Goal: Transaction & Acquisition: Purchase product/service

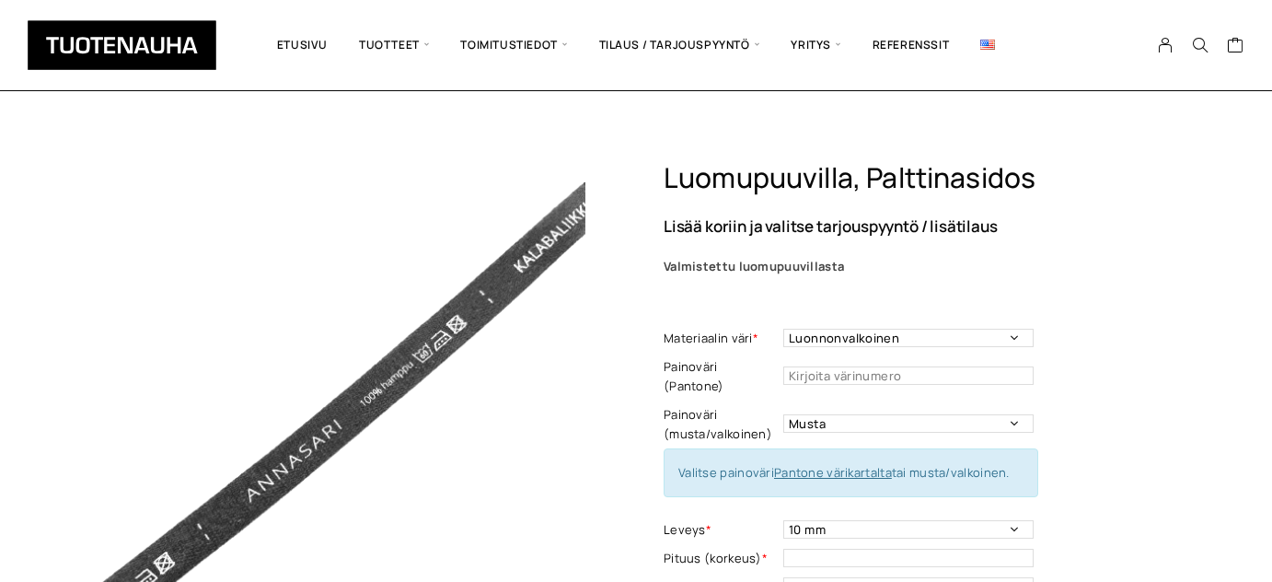
select select "Luonnonvalkoinen"
select select "musta"
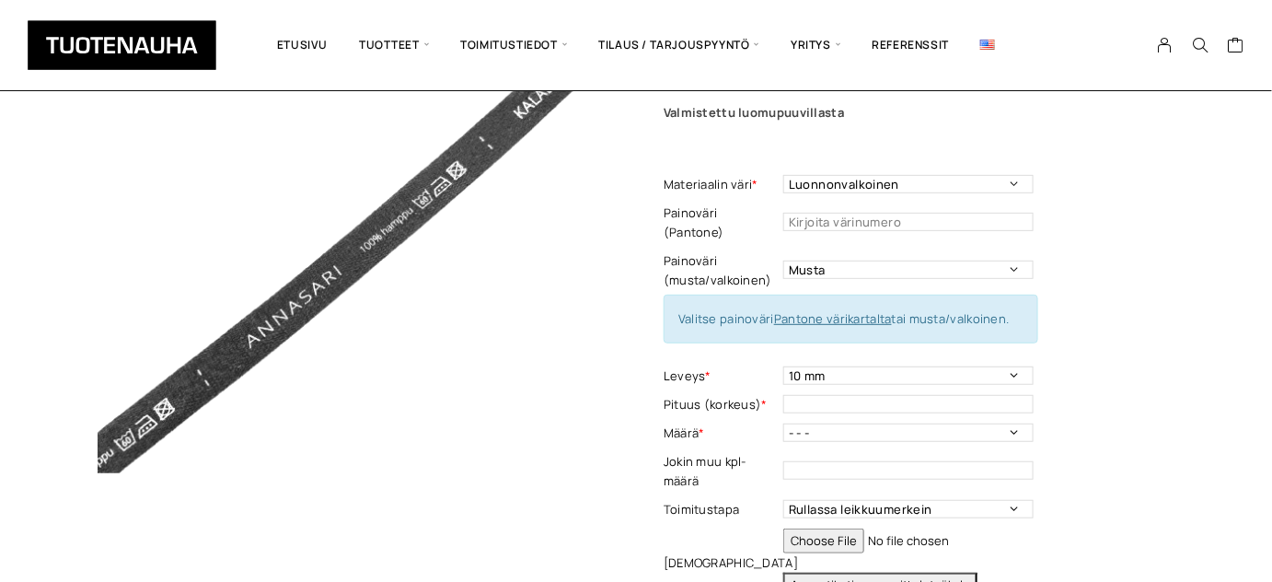
click at [1009, 362] on td "10 mm Leveys - Pakollinen tieto" at bounding box center [910, 376] width 255 height 29
click at [1009, 366] on select "10 mm" at bounding box center [908, 375] width 250 height 18
click at [1134, 328] on div "Luomupuuvilla, palttinasidos Lisää koriin ja valitse tarjouspyyntö / lisätilaus…" at bounding box center [919, 402] width 511 height 790
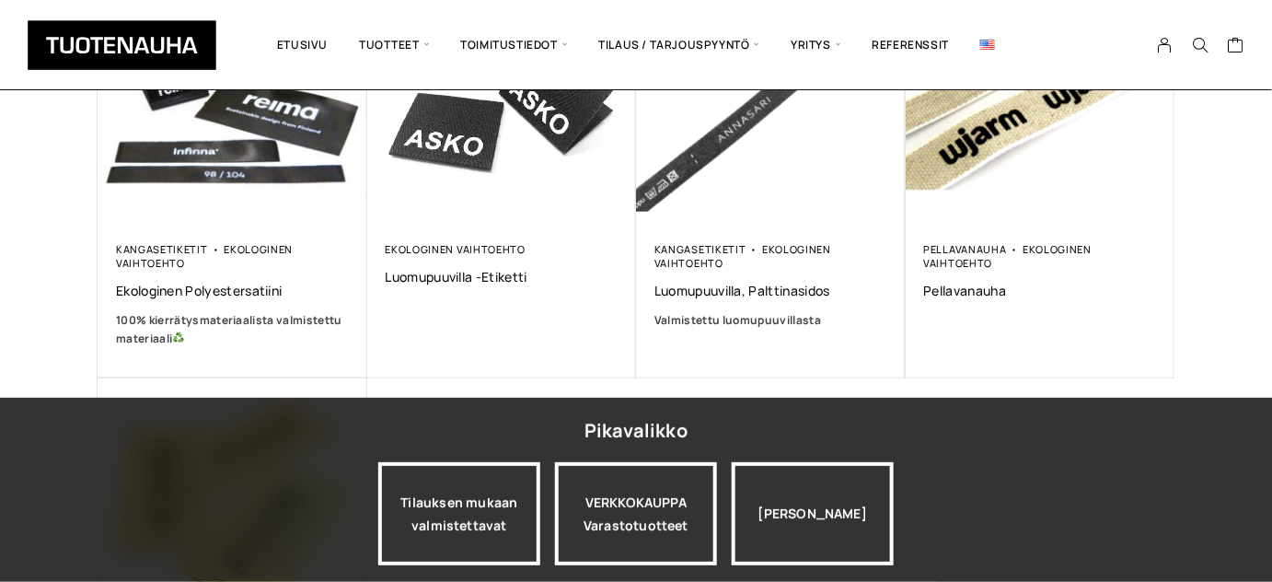
scroll to position [451, 0]
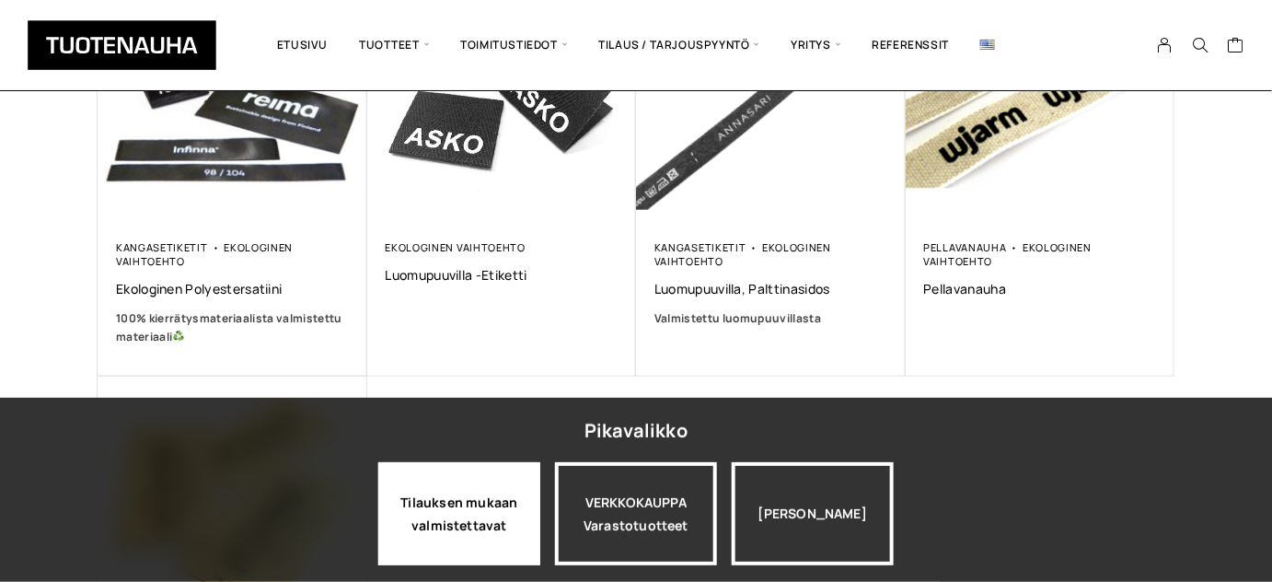
click at [473, 504] on div "Tilauksen mukaan valmistettavat" at bounding box center [459, 513] width 162 height 103
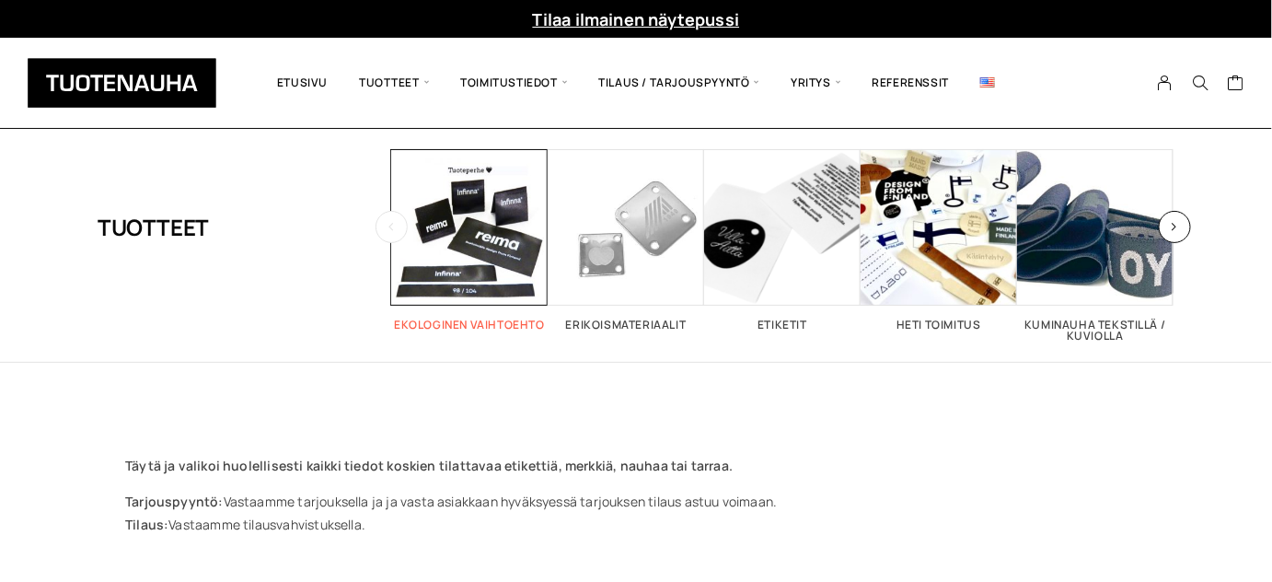
click at [520, 252] on span "Visit product category Ekologinen vaihtoehto" at bounding box center [469, 227] width 156 height 156
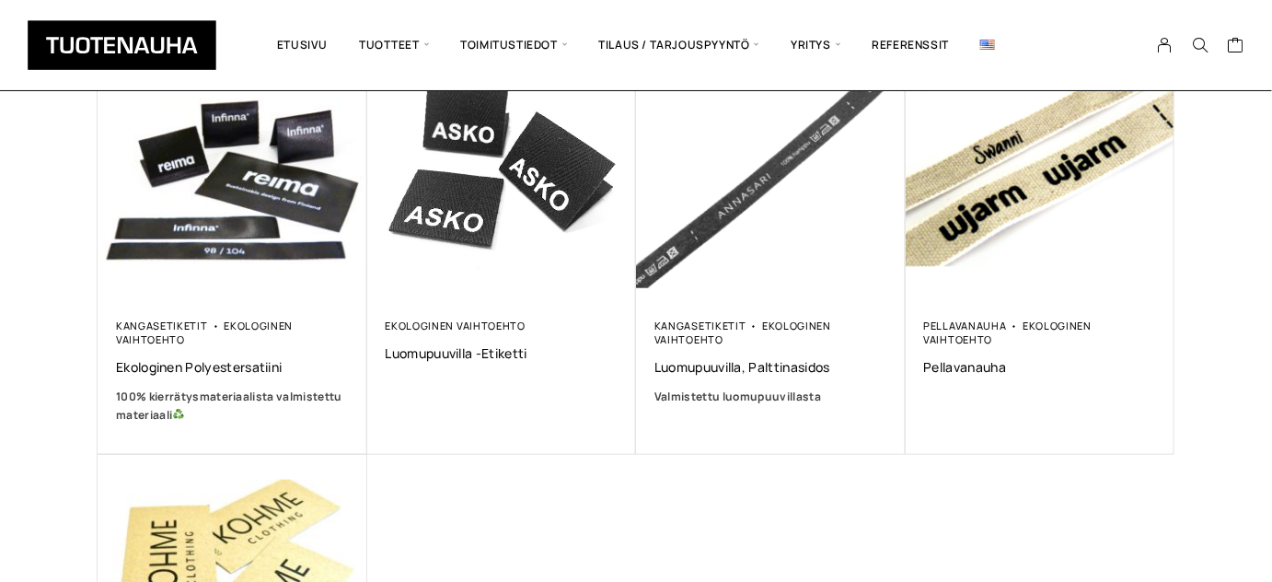
scroll to position [301, 0]
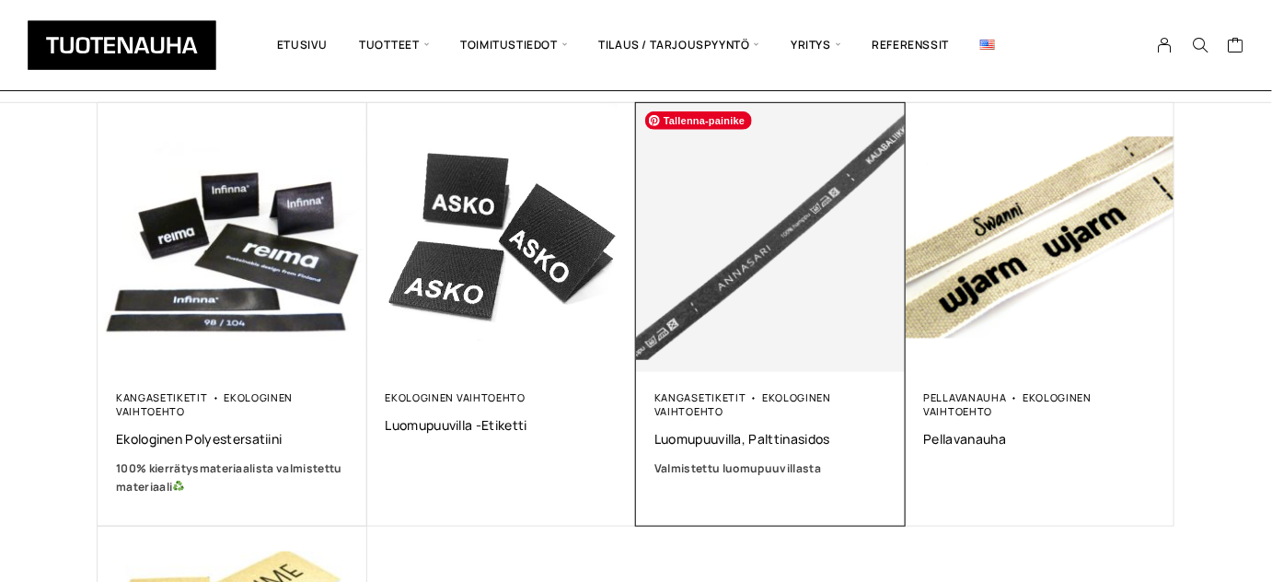
click at [841, 272] on img at bounding box center [771, 238] width 270 height 270
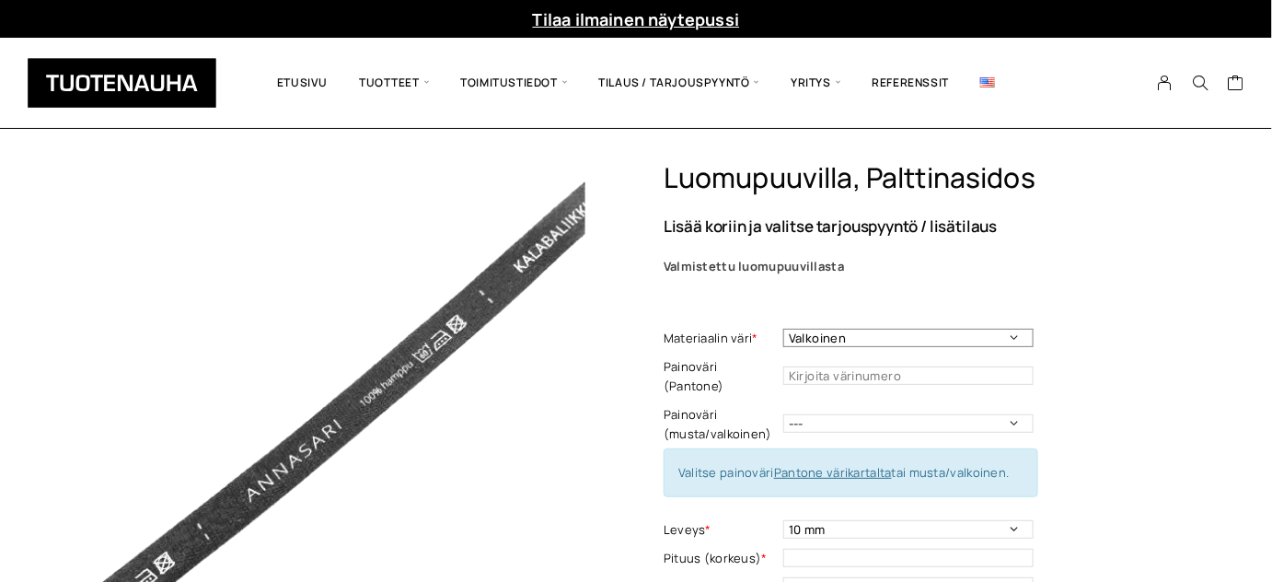
click at [958, 338] on select "Valkoinen Luonnonvalkoinen Musta" at bounding box center [908, 338] width 250 height 18
select select "Luonnonvalkoinen"
click at [783, 329] on select "Valkoinen Luonnonvalkoinen Musta" at bounding box center [908, 338] width 250 height 18
click at [1011, 520] on select "10 mm" at bounding box center [908, 529] width 250 height 18
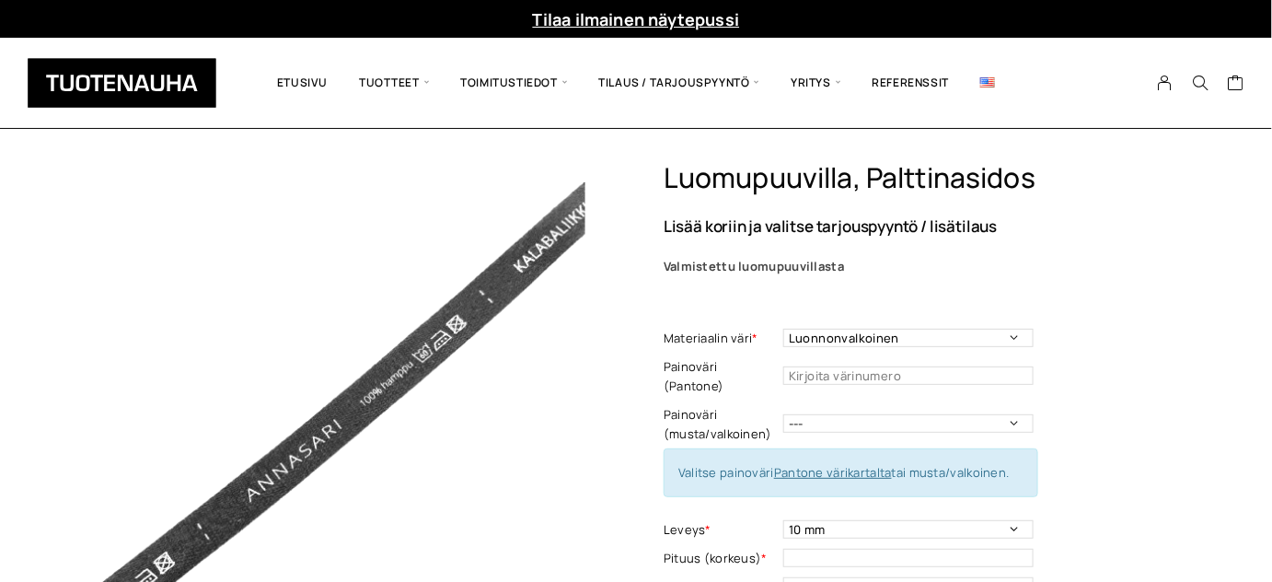
drag, startPoint x: 1011, startPoint y: 501, endPoint x: 1174, endPoint y: 385, distance: 200.7
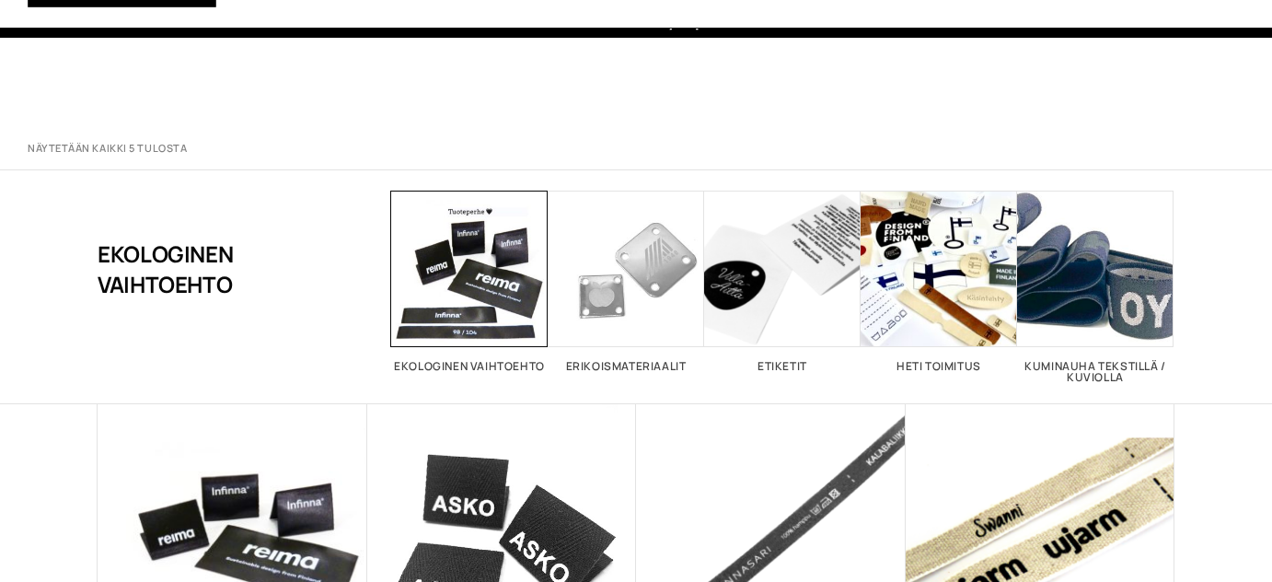
scroll to position [301, 0]
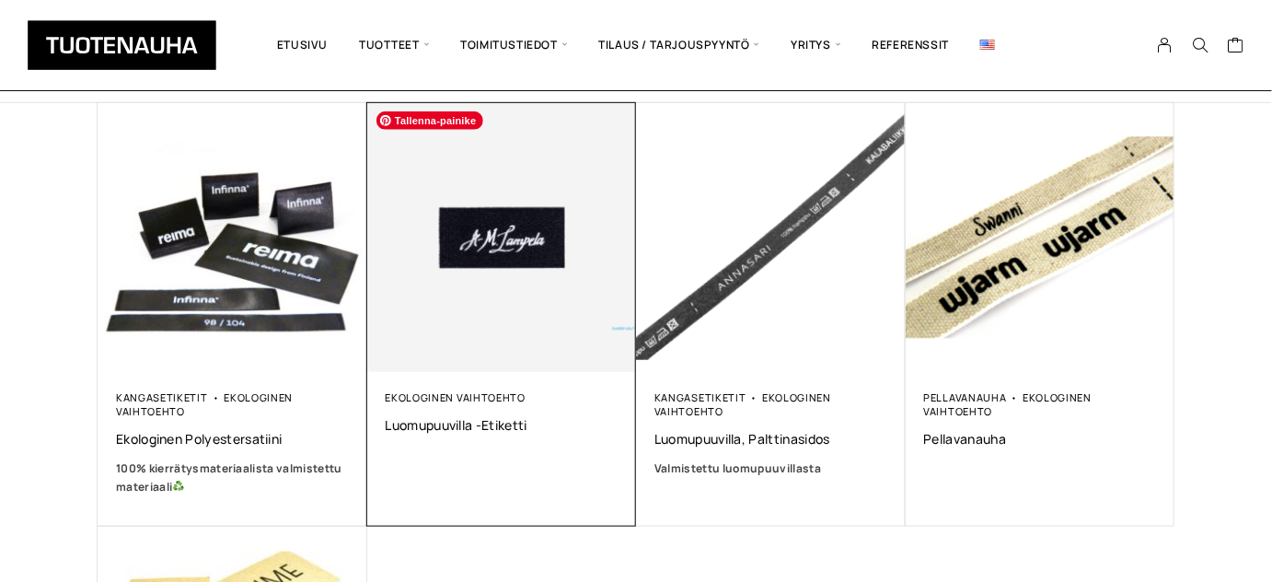
click at [476, 323] on img at bounding box center [501, 237] width 283 height 283
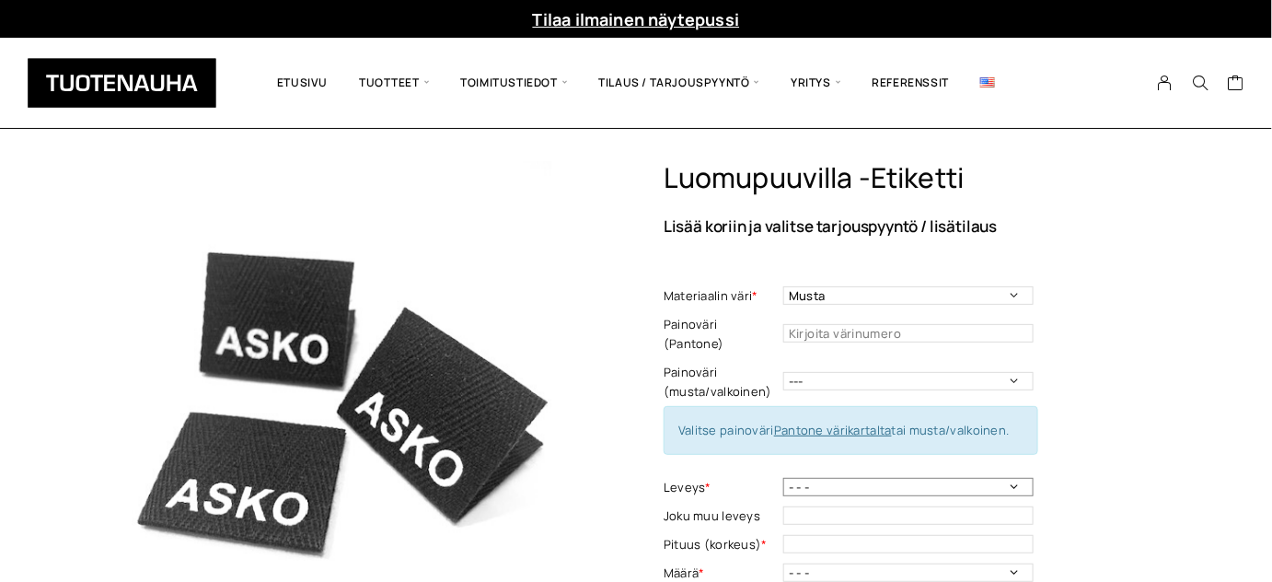
click at [1014, 478] on select "- - - 10 mm: harmaa, luonnonvalkoinen 15 mm: harmaa, luonnonvalkoinen 20mm: mus…" at bounding box center [908, 487] width 250 height 18
select select "20mm: musta, luonnonvalkoinen"
click at [783, 478] on select "- - - 10 mm: harmaa, luonnonvalkoinen 15 mm: harmaa, luonnonvalkoinen 20mm: mus…" at bounding box center [908, 487] width 250 height 18
click at [1016, 290] on select "Musta Valkoinen Luonnonvalkoinen Vaalea harmaa" at bounding box center [908, 295] width 250 height 18
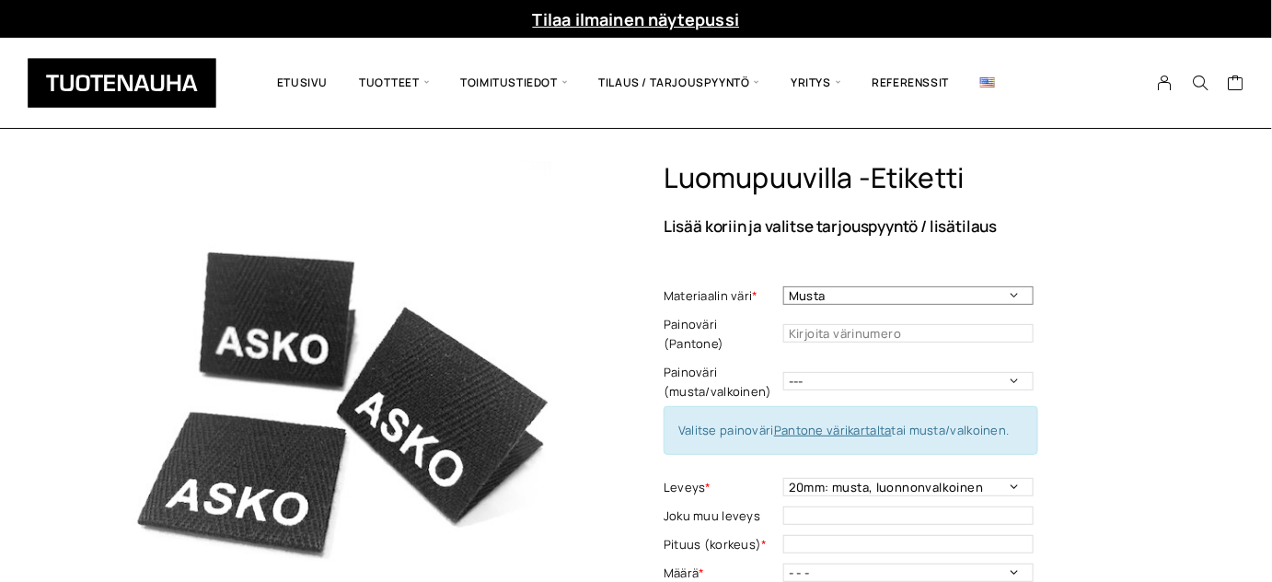
select select "Luonnonvalkoinen"
click at [783, 286] on select "Musta Valkoinen Luonnonvalkoinen Vaalea harmaa" at bounding box center [908, 295] width 250 height 18
click at [1011, 478] on select "- - - 10 mm: harmaa, luonnonvalkoinen 15 mm: harmaa, luonnonvalkoinen 20mm: mus…" at bounding box center [908, 487] width 250 height 18
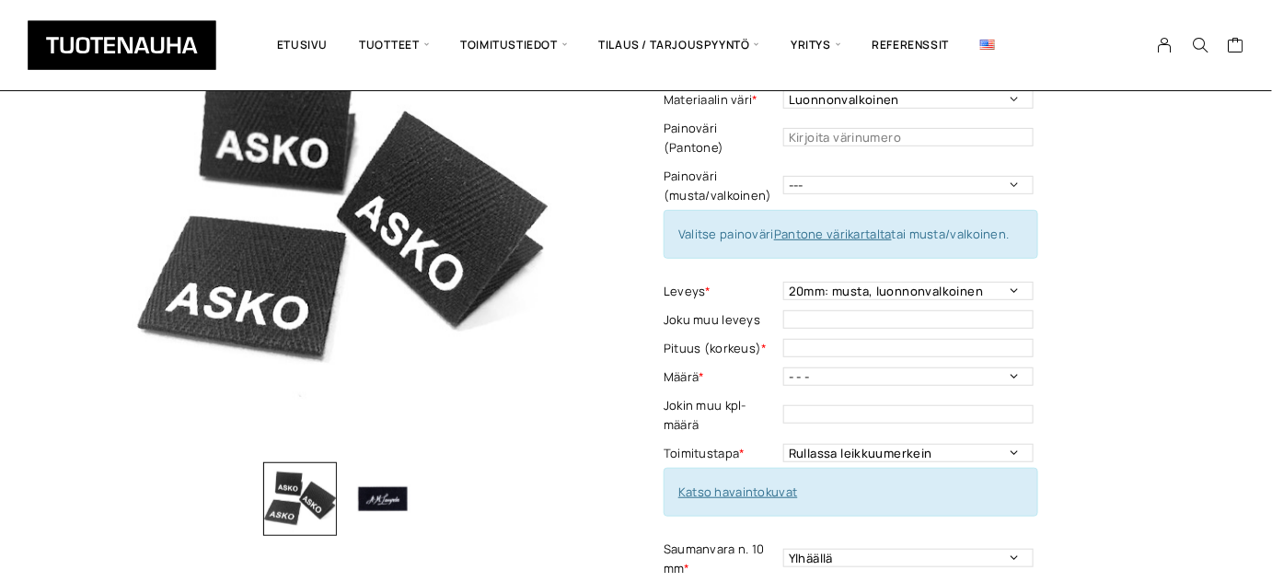
scroll to position [191, 0]
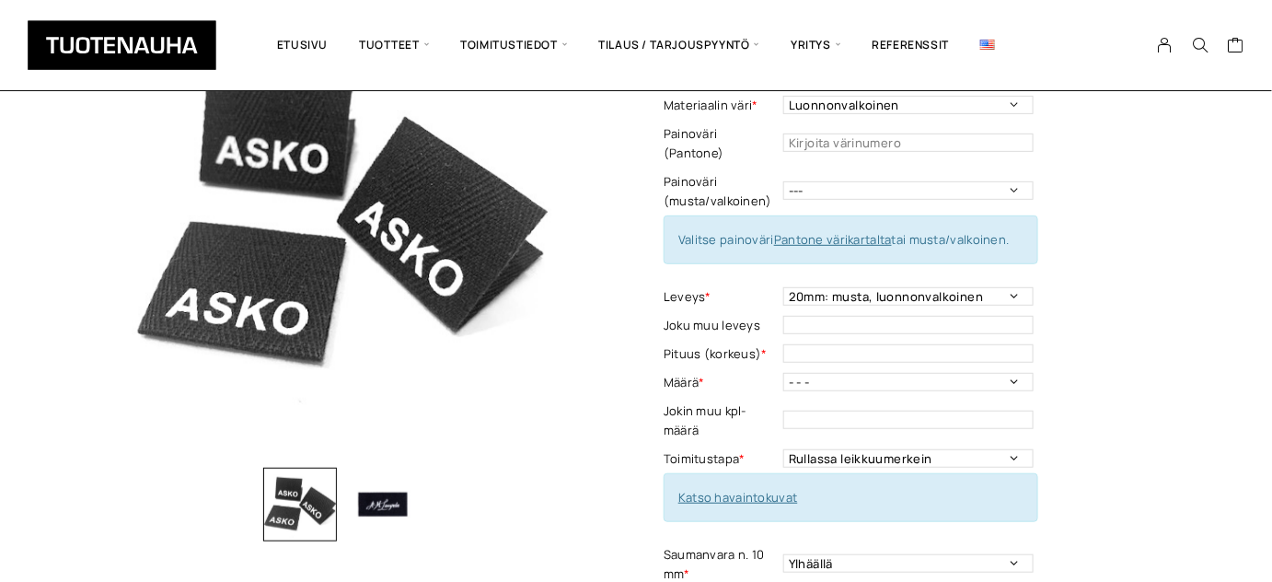
click at [785, 489] on link "Katso havaintokuvat" at bounding box center [738, 497] width 120 height 17
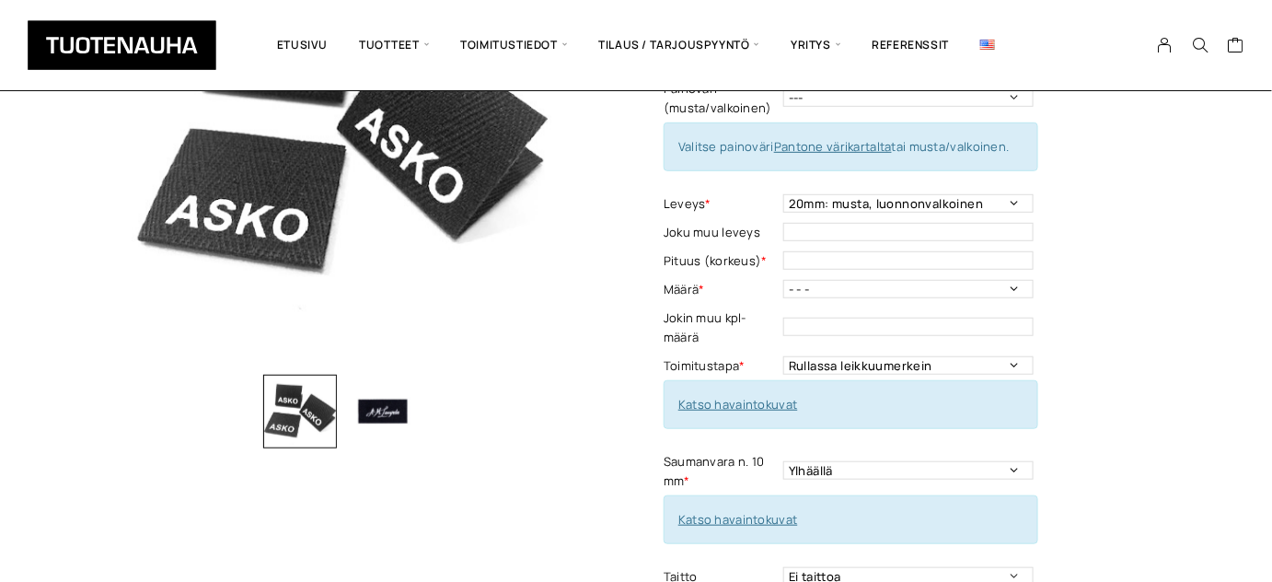
scroll to position [286, 0]
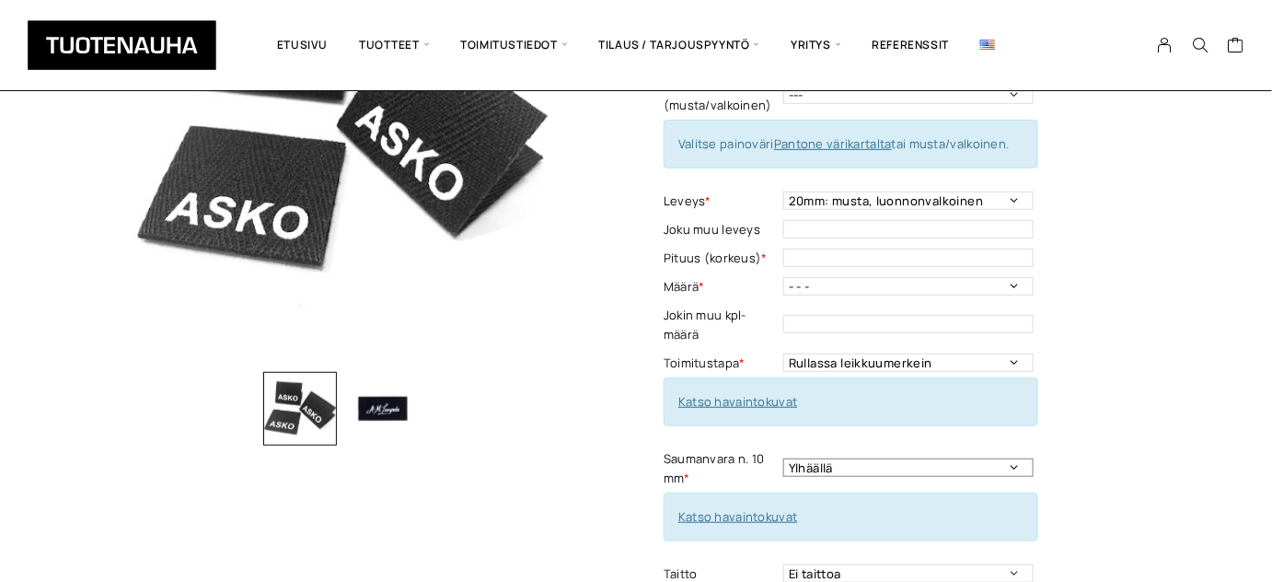
click at [979, 458] on select "Ylhäällä Vasemmalla sivulla Oikealla sivulla Ympäriinsä Ylhäällä ja alhaalla Mo…" at bounding box center [908, 467] width 250 height 18
select select "Molemmilla sivuilla"
click at [783, 458] on select "Ylhäällä Vasemmalla sivulla Oikealla sivulla Ympäriinsä Ylhäällä ja alhaalla Mo…" at bounding box center [908, 467] width 250 height 18
click at [1098, 412] on div "Luomupuuvilla -etiketti Lisää koriin ja valitse tarjouspyyntö / lisätilaus Mate…" at bounding box center [919, 398] width 511 height 1047
click at [1013, 564] on select "Ei taittoa Keskitaitto, Leveys max 50 mm Leveys minimi 15 mm Korkeus taitettuna…" at bounding box center [908, 573] width 250 height 18
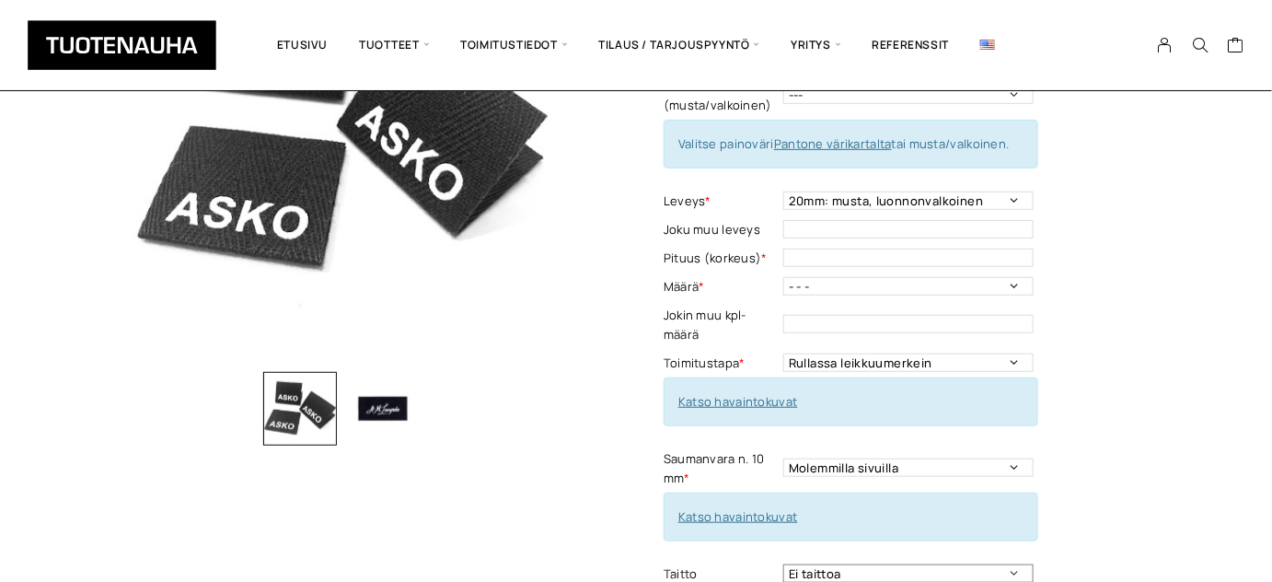
click at [1013, 564] on select "Ei taittoa Keskitaitto, Leveys max 50 mm Leveys minimi 15 mm Korkeus taitettuna…" at bounding box center [908, 573] width 250 height 18
click at [1066, 514] on div "Luomupuuvilla -etiketti Lisää koriin ja valitse tarjouspyyntö / lisätilaus Mate…" at bounding box center [919, 398] width 511 height 1047
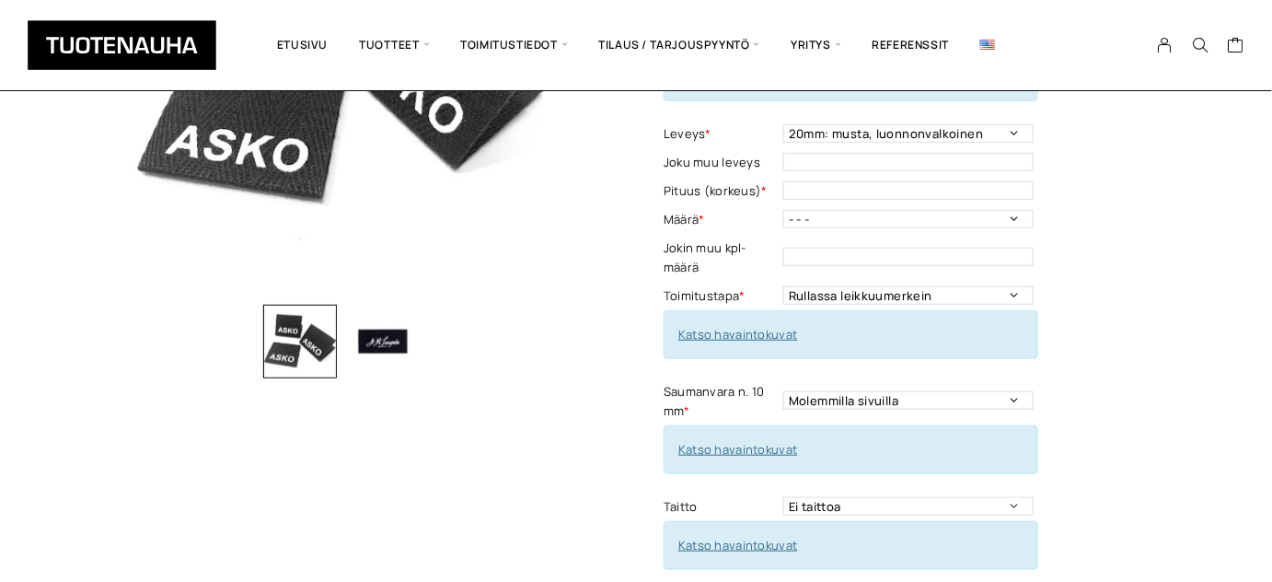
scroll to position [118, 0]
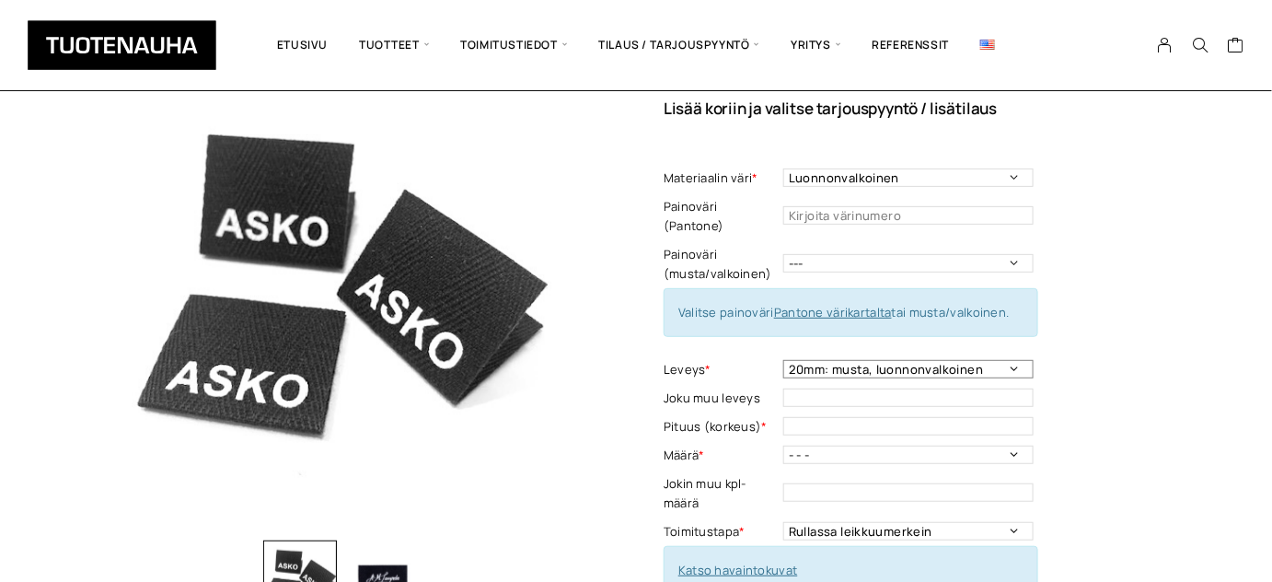
click at [1006, 360] on select "- - - 10 mm: harmaa, luonnonvalkoinen 15 mm: harmaa, luonnonvalkoinen 20mm: mus…" at bounding box center [908, 369] width 250 height 18
select select "30 mm: harmaa, musta, valkoinen, luonnonvalkoinen"
click at [783, 360] on select "- - - 10 mm: harmaa, luonnonvalkoinen 15 mm: harmaa, luonnonvalkoinen 20mm: mus…" at bounding box center [908, 369] width 250 height 18
click at [1150, 353] on div "Luomupuuvilla -etiketti Lisää koriin ja valitse tarjouspyyntö / lisätilaus Mate…" at bounding box center [919, 566] width 511 height 1047
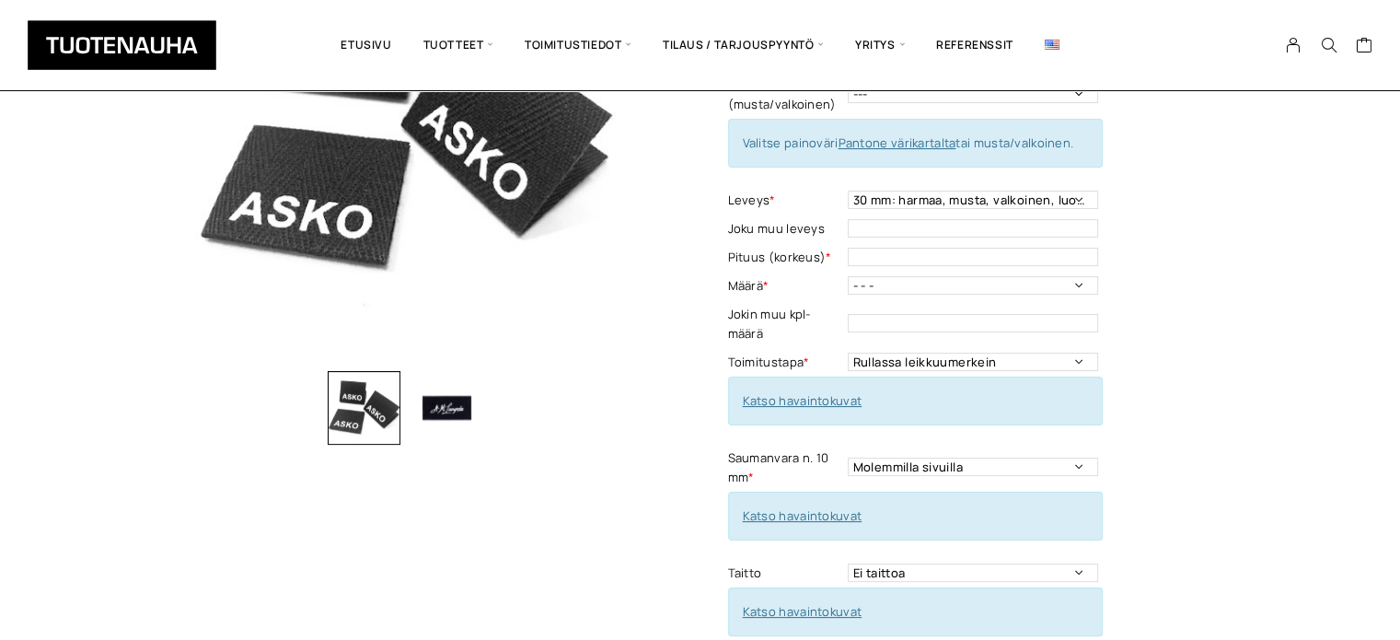
scroll to position [247, 0]
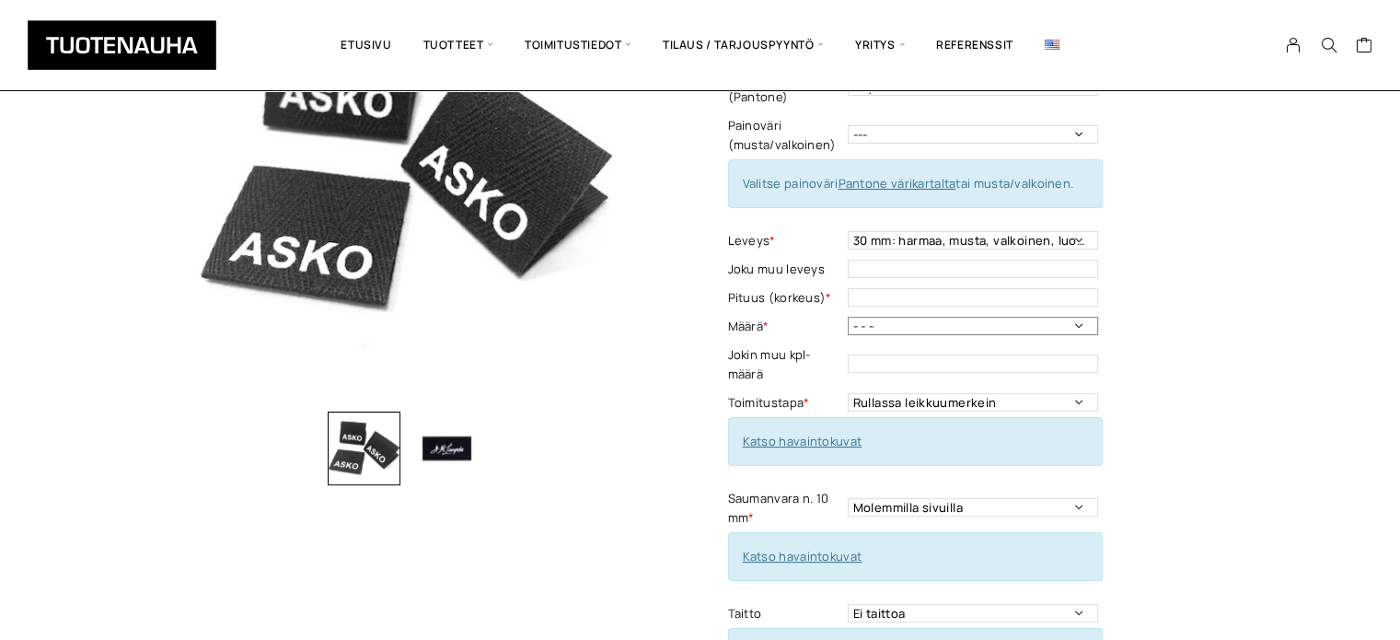
click at [1082, 317] on select "- - - 250 kpl 500 kpl 1000 kpl 1500 kpl 2000 kpl 2500 kpl 3000 kpl 3500 kpl 400…" at bounding box center [973, 326] width 250 height 18
select select "250 kpl"
click at [848, 317] on select "- - - 250 kpl 500 kpl 1000 kpl 1500 kpl 2000 kpl 2500 kpl 3000 kpl 3500 kpl 400…" at bounding box center [973, 326] width 250 height 18
click at [1228, 295] on div "Luomupuuvilla -etiketti Lisää koriin ja valitse tarjouspyyntö / lisätilaus Mate…" at bounding box center [983, 437] width 511 height 1047
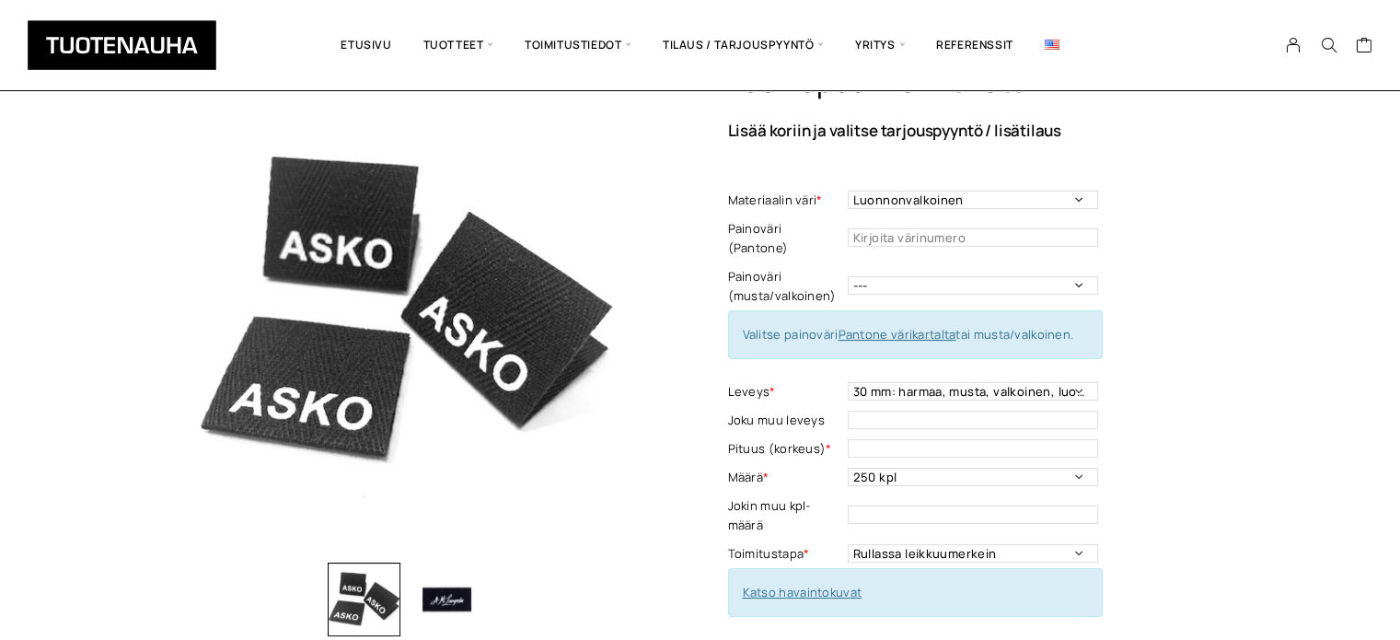
scroll to position [92, 0]
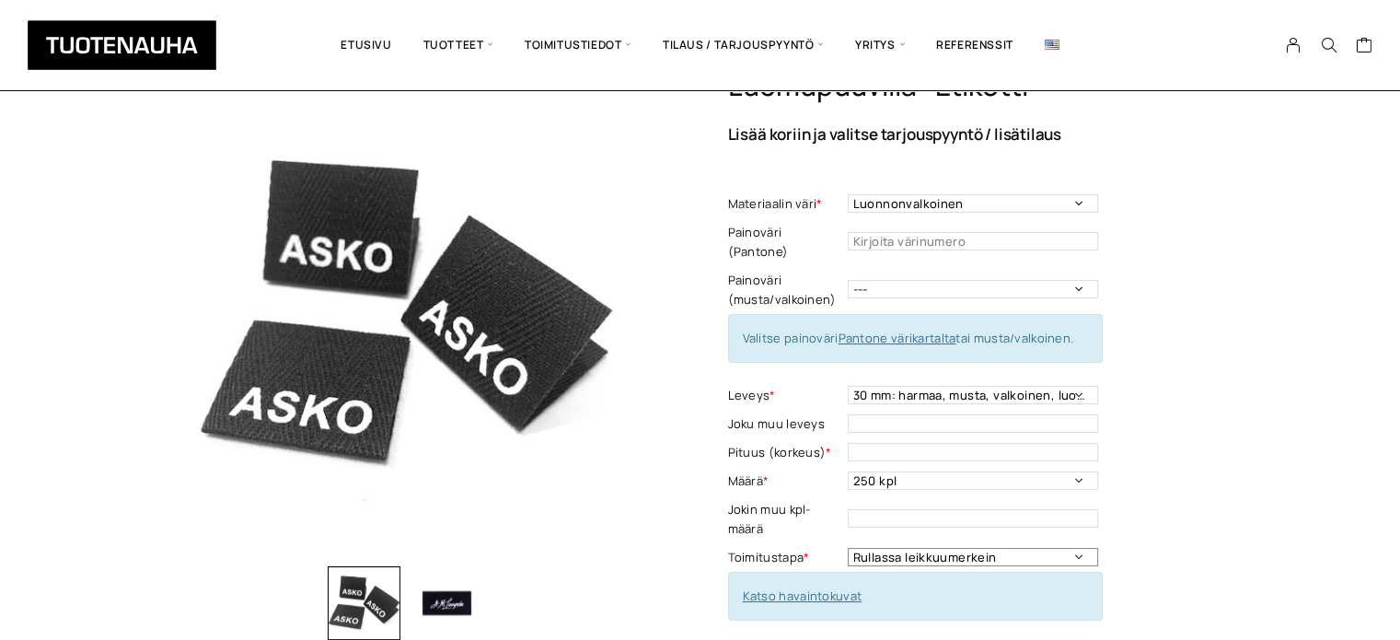
click at [1058, 548] on select "Rullassa leikkuumerkein Rullassa ilman leikkuumerkkejä Leikattuna" at bounding box center [973, 557] width 250 height 18
click at [1231, 480] on div "Luomupuuvilla -etiketti Lisää koriin ja valitse tarjouspyyntö / lisätilaus Mate…" at bounding box center [983, 592] width 511 height 1047
click at [1074, 548] on select "Rullassa leikkuumerkein Rullassa ilman leikkuumerkkejä Leikattuna" at bounding box center [973, 557] width 250 height 18
select select "Rullassa ilman leikkuumerkkejä"
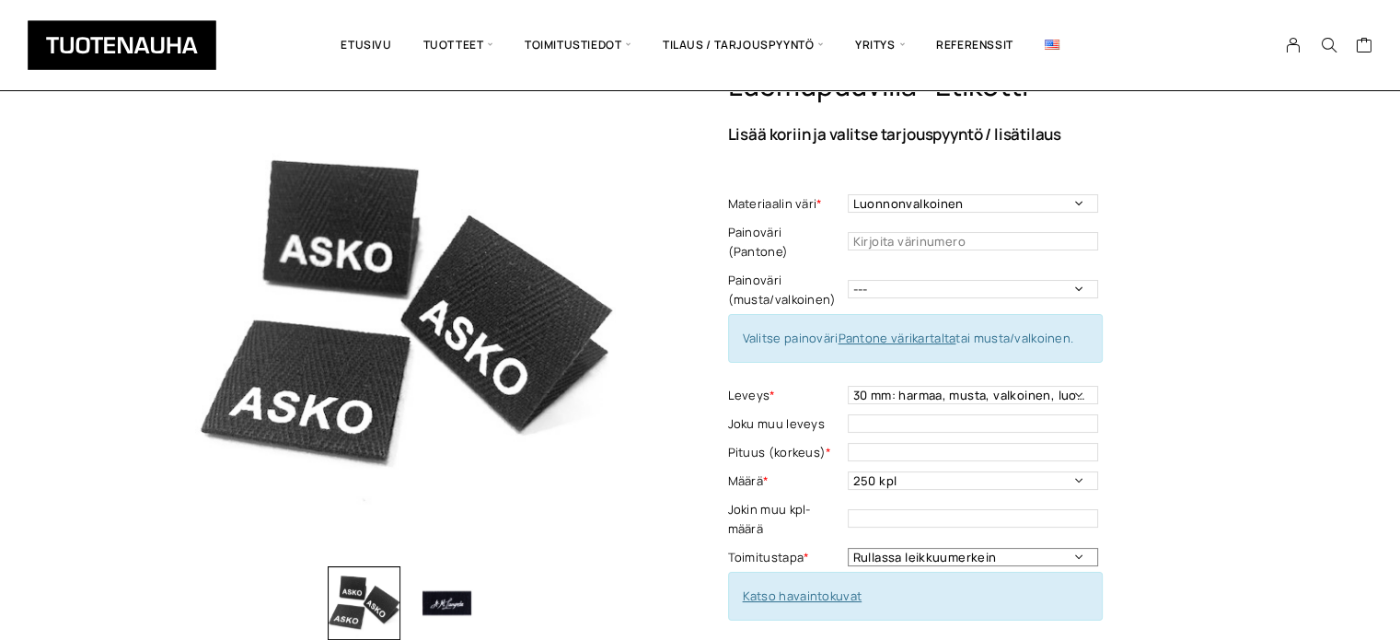
click at [848, 548] on select "Rullassa leikkuumerkein Rullassa ilman leikkuumerkkejä Leikattuna" at bounding box center [973, 557] width 250 height 18
click at [1217, 496] on div "Luomupuuvilla -etiketti Lisää koriin ja valitse tarjouspyyntö / lisätilaus Mate…" at bounding box center [983, 592] width 511 height 1047
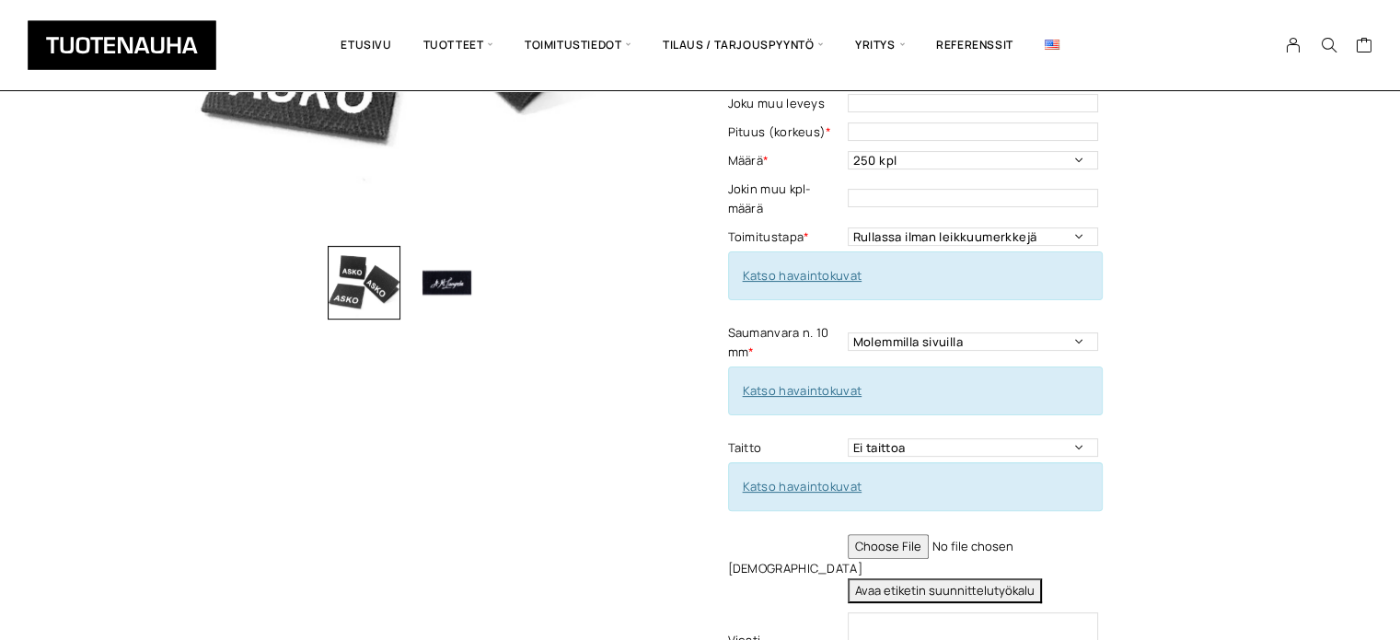
scroll to position [418, 0]
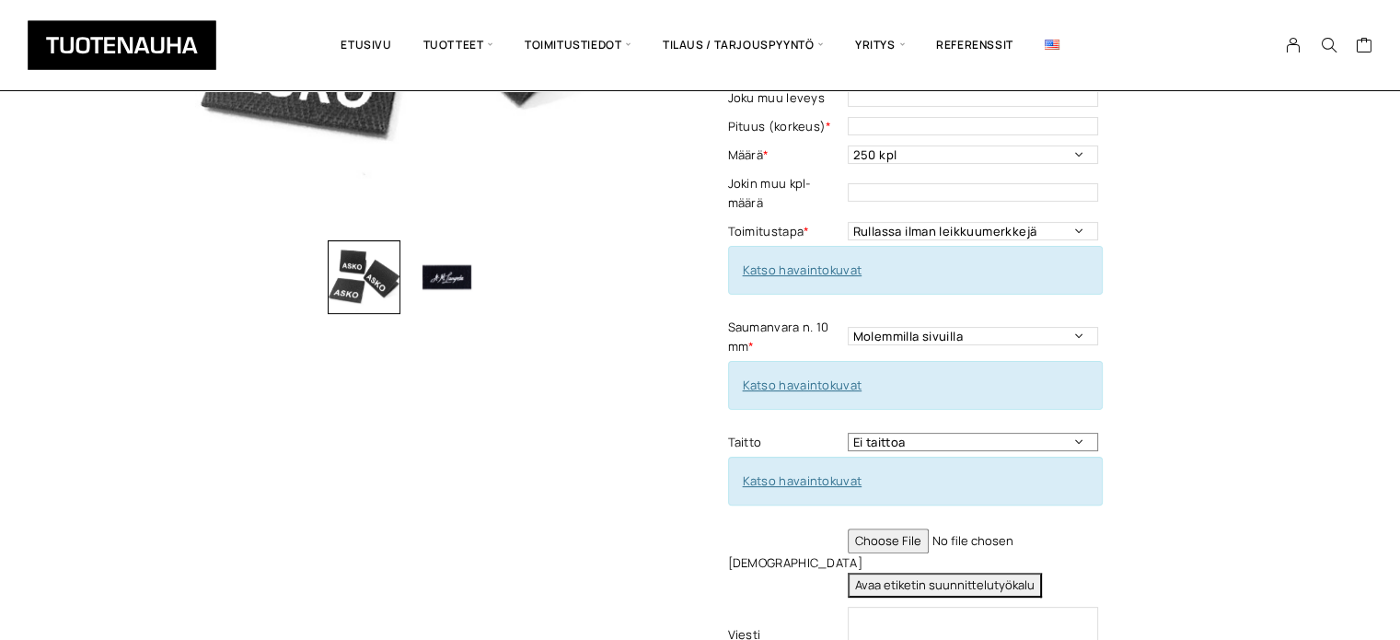
click at [1076, 433] on select "Ei taittoa Keskitaitto, Leveys max 50 mm Leveys minimi 15 mm Korkeus taitettuna…" at bounding box center [973, 442] width 250 height 18
select select "Keskitaitto"
click at [848, 433] on select "Ei taittoa Keskitaitto, Leveys max 50 mm Leveys minimi 15 mm Korkeus taitettuna…" at bounding box center [973, 442] width 250 height 18
click at [1197, 406] on div "Luomupuuvilla -etiketti Lisää koriin ja valitse tarjouspyyntö / lisätilaus Mate…" at bounding box center [983, 266] width 511 height 1047
click at [1078, 433] on select "Ei taittoa Keskitaitto, Leveys max 50 mm Leveys minimi 15 mm Korkeus taitettuna…" at bounding box center [973, 442] width 250 height 18
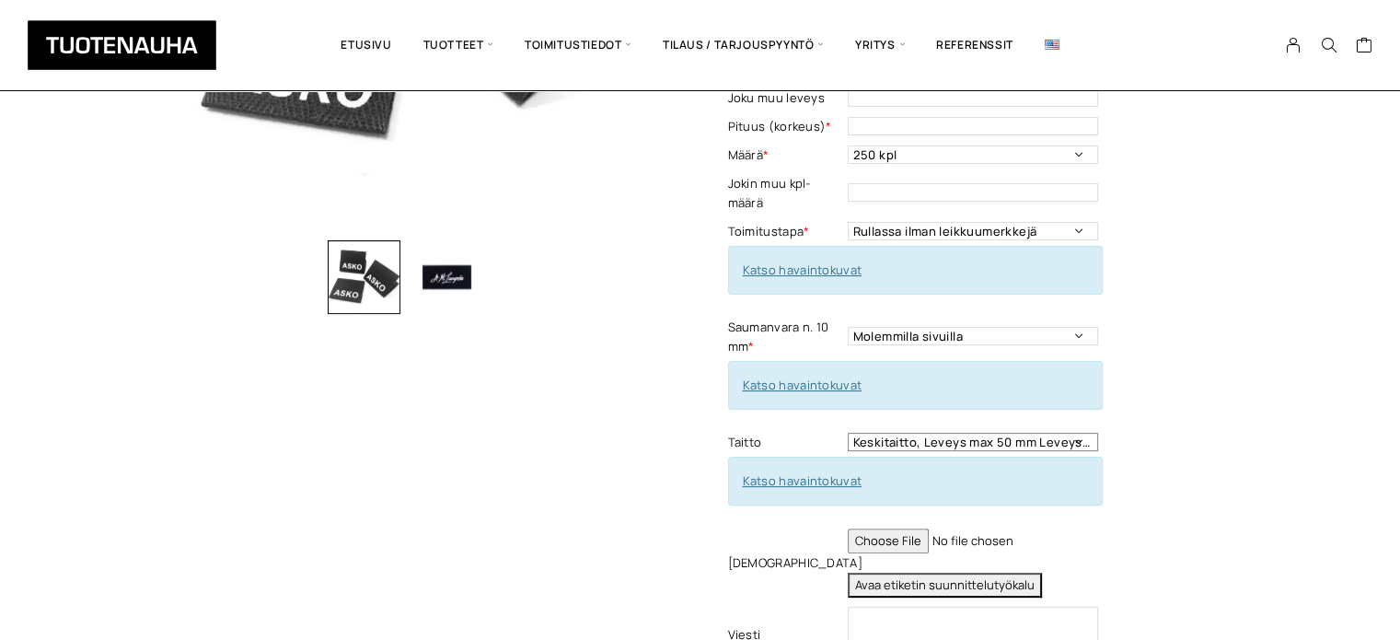
click at [1078, 433] on select "Ei taittoa Keskitaitto, Leveys max 50 mm Leveys minimi 15 mm Korkeus taitettuna…" at bounding box center [973, 442] width 250 height 18
click at [1209, 361] on div "Luomupuuvilla -etiketti Lisää koriin ja valitse tarjouspyyntö / lisätilaus Mate…" at bounding box center [983, 266] width 511 height 1047
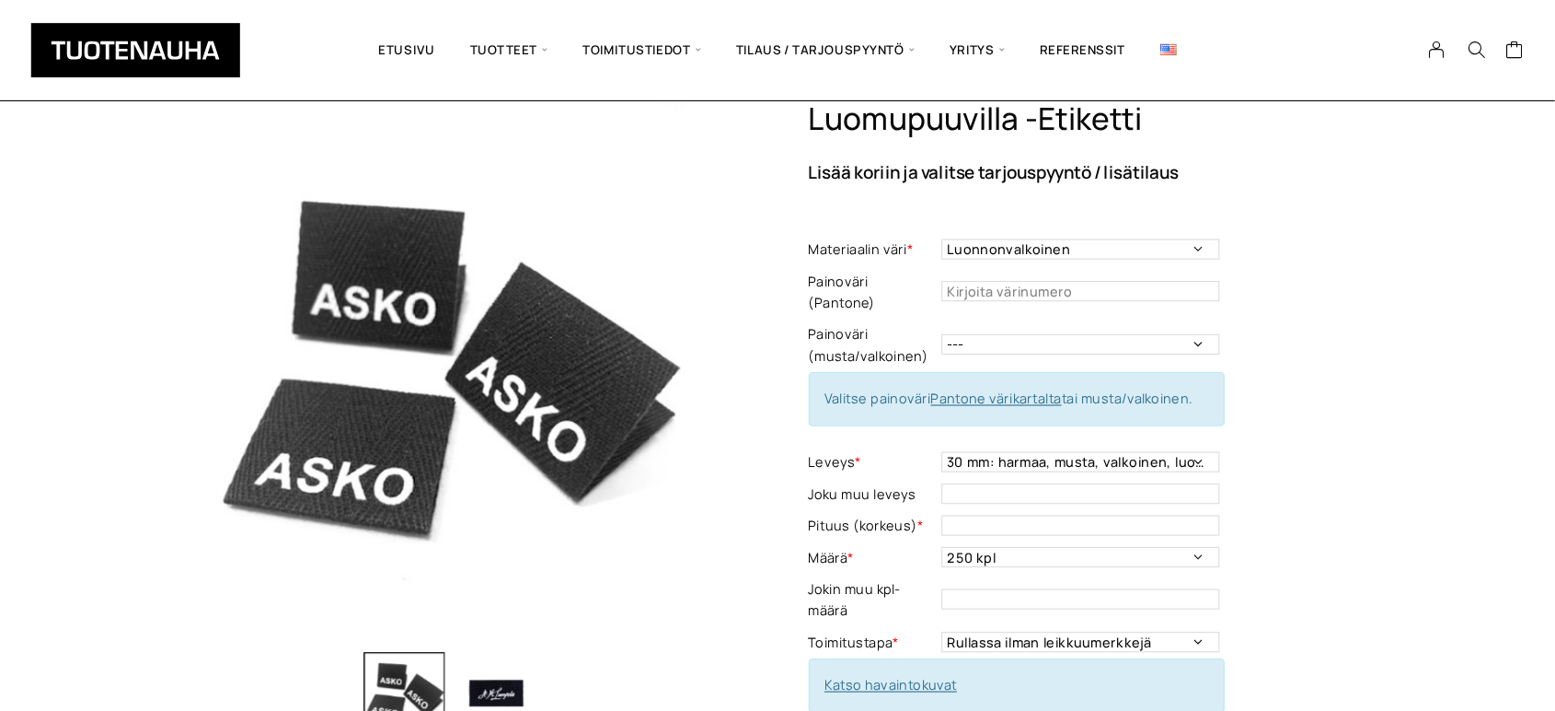
scroll to position [71, 0]
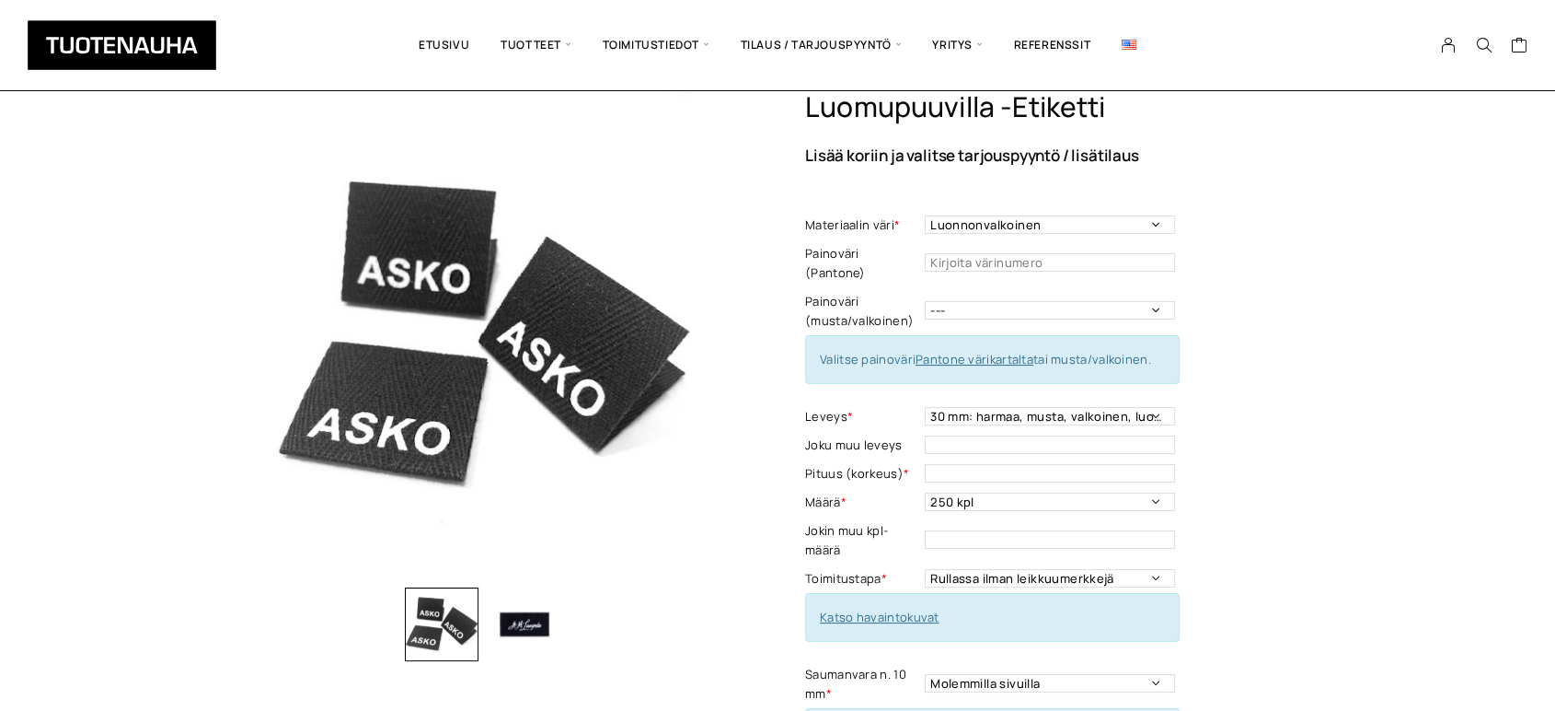
click at [1208, 578] on div "Luomupuuvilla -etiketti Lisää koriin ja valitse tarjouspyyntö / lisätilaus Mate…" at bounding box center [1060, 613] width 511 height 1047
